Goal: Task Accomplishment & Management: Complete application form

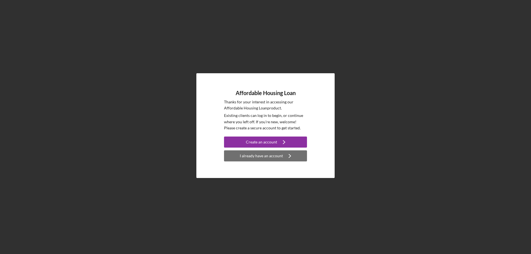
click at [263, 157] on div "I already have an account" at bounding box center [261, 155] width 43 height 11
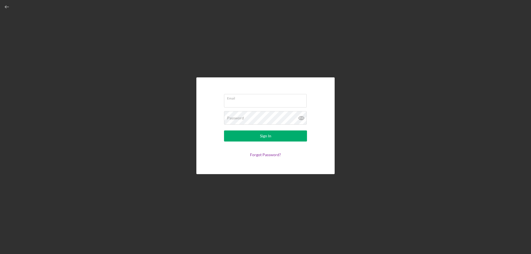
type input "[EMAIL_ADDRESS][DOMAIN_NAME]"
click at [264, 136] on div "Sign In" at bounding box center [265, 136] width 11 height 11
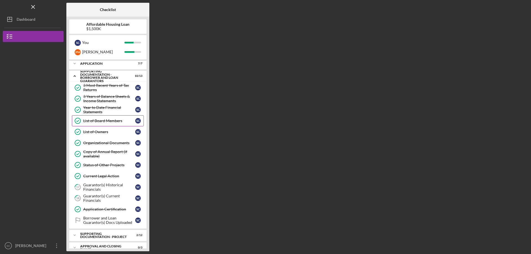
scroll to position [10, 0]
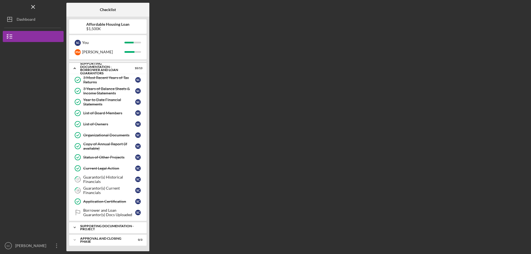
click at [75, 56] on polyline at bounding box center [75, 55] width 2 height 1
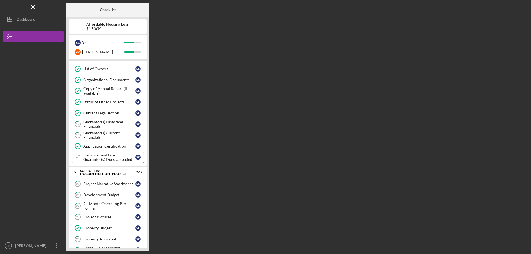
scroll to position [0, 0]
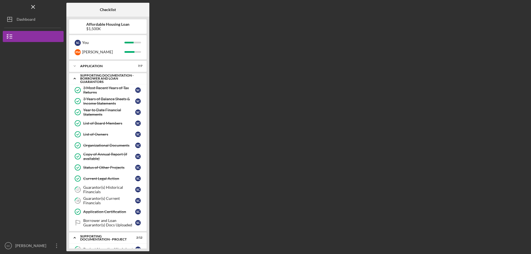
click at [74, 79] on icon "Icon/Expander" at bounding box center [74, 78] width 11 height 11
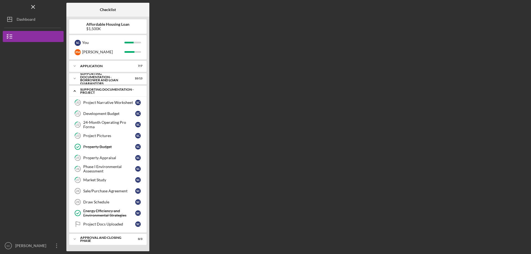
click at [74, 91] on polyline at bounding box center [75, 91] width 2 height 1
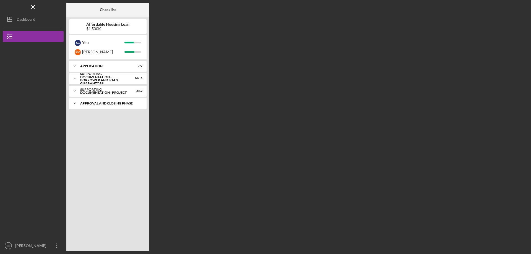
click at [76, 67] on polyline at bounding box center [75, 66] width 2 height 1
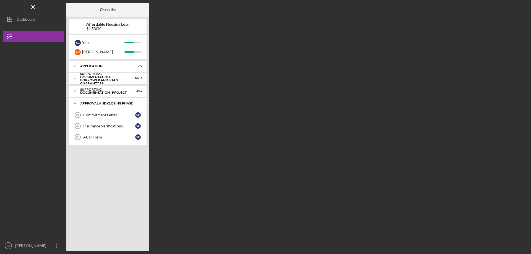
click at [73, 102] on icon "Icon/Expander" at bounding box center [74, 103] width 11 height 11
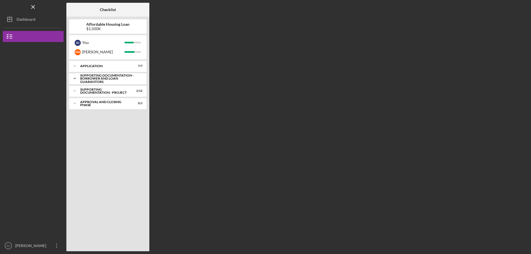
click at [74, 78] on icon "Icon/Expander" at bounding box center [74, 78] width 11 height 11
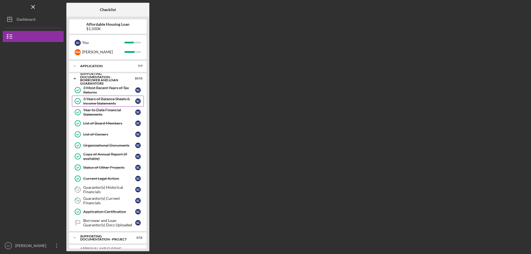
scroll to position [10, 0]
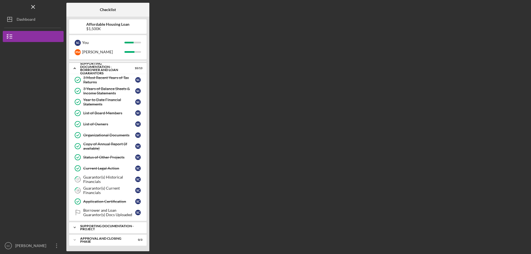
click at [75, 227] on icon "Icon/Expander" at bounding box center [74, 227] width 11 height 11
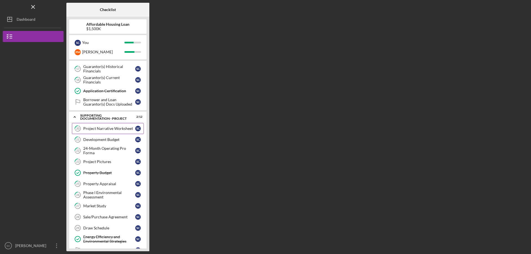
click at [92, 130] on div "Project Narrative Worksheet" at bounding box center [109, 128] width 52 height 4
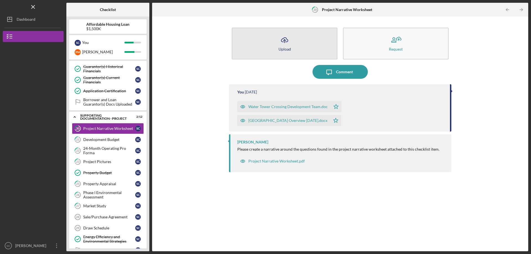
click at [284, 40] on polyline "button" at bounding box center [284, 40] width 2 height 1
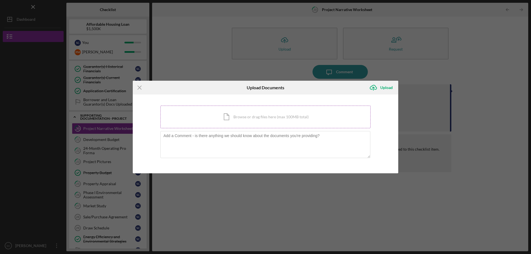
click at [262, 119] on div "Icon/Document Browse or drag files here (max 100MB total) Tap to choose files o…" at bounding box center [265, 117] width 210 height 23
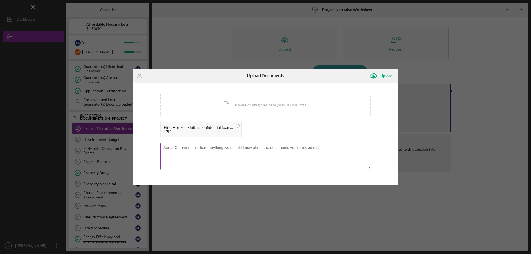
click at [177, 150] on textarea at bounding box center [265, 156] width 210 height 27
type textarea "these are confidential loan terms with expectation of a formal Term Sheet withi…"
click at [387, 77] on div "Upload" at bounding box center [386, 75] width 12 height 11
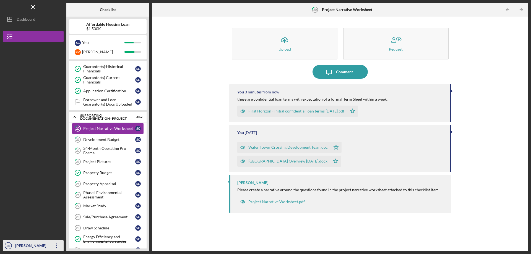
click at [33, 245] on div "[PERSON_NAME]" at bounding box center [32, 246] width 36 height 12
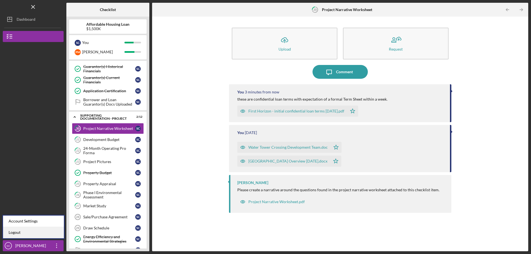
click at [17, 234] on link "Logout" at bounding box center [33, 232] width 61 height 11
